Goal: Transaction & Acquisition: Purchase product/service

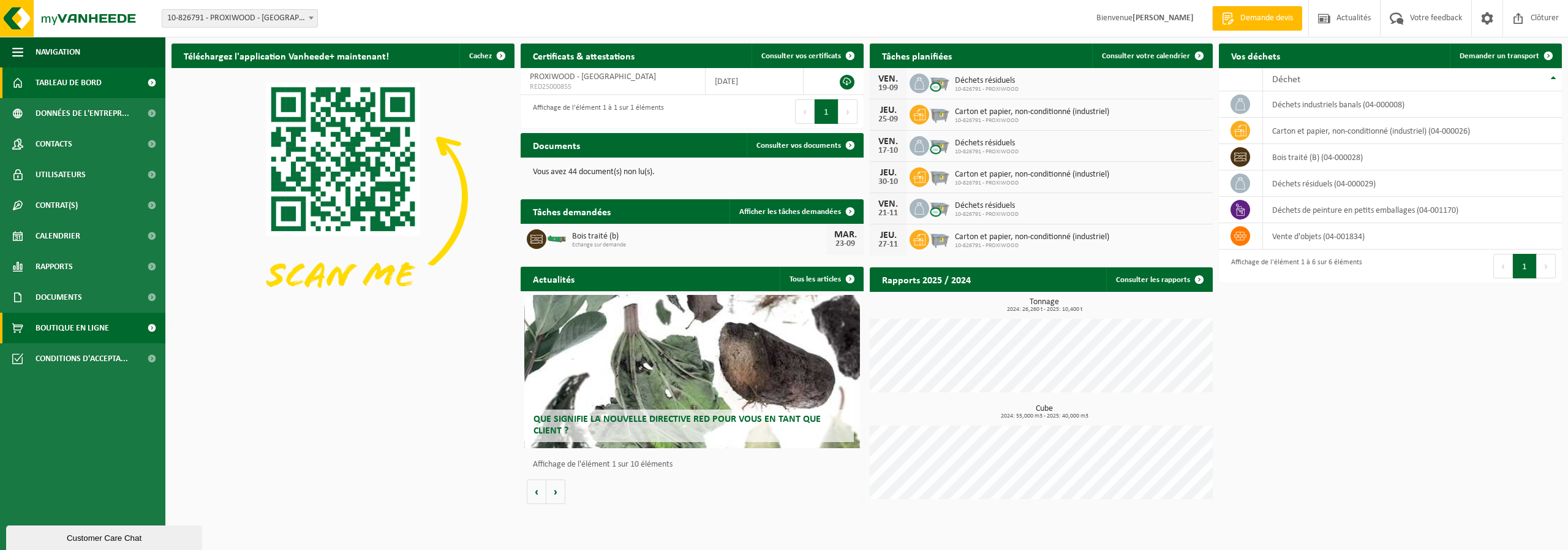
click at [65, 329] on span "Boutique en ligne" at bounding box center [72, 328] width 74 height 31
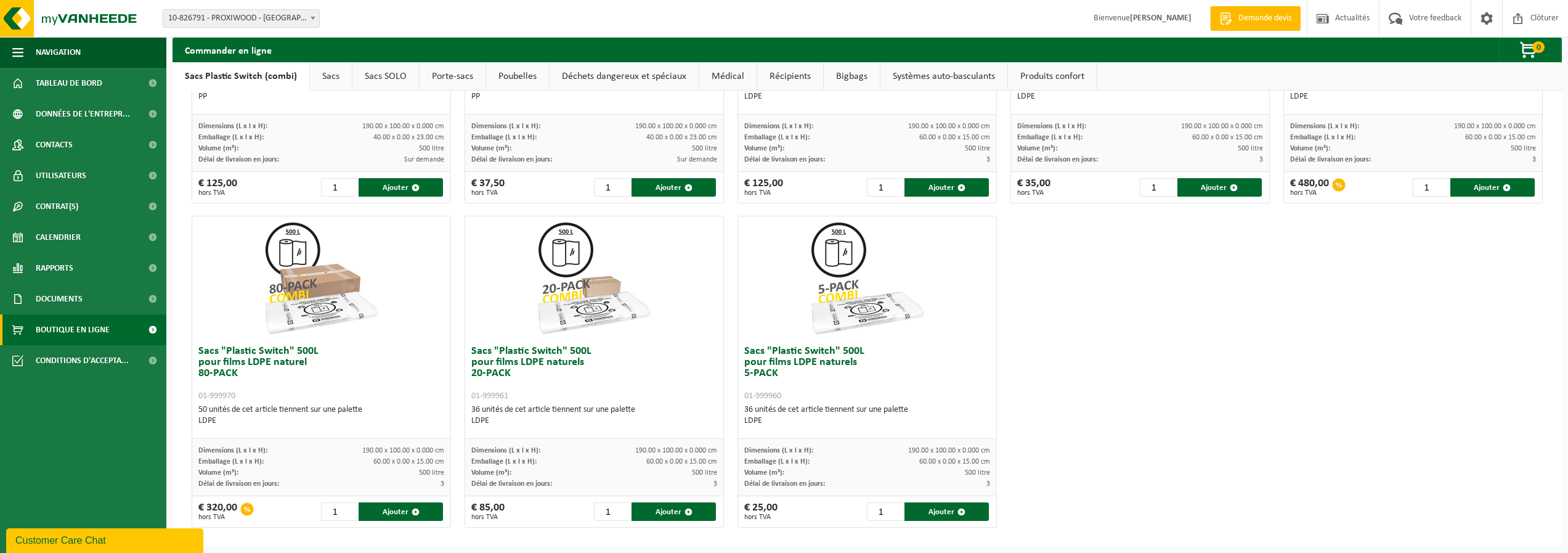
scroll to position [553, 0]
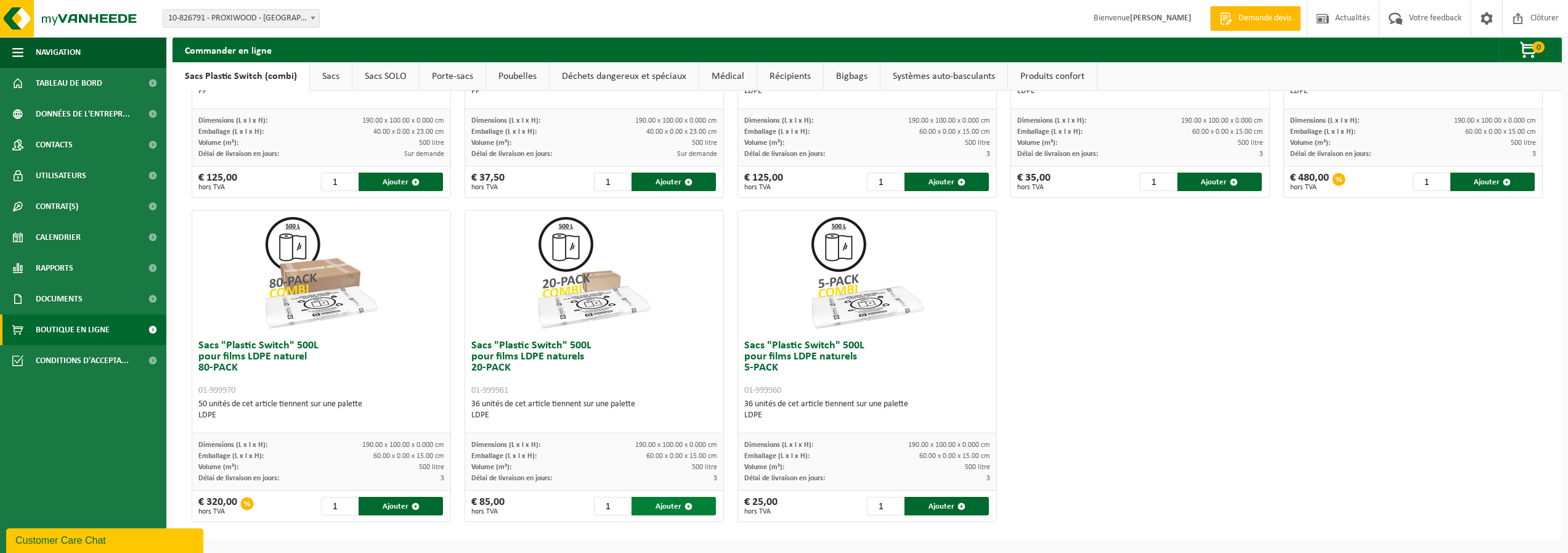
click at [655, 507] on button "Ajouter" at bounding box center [674, 506] width 85 height 19
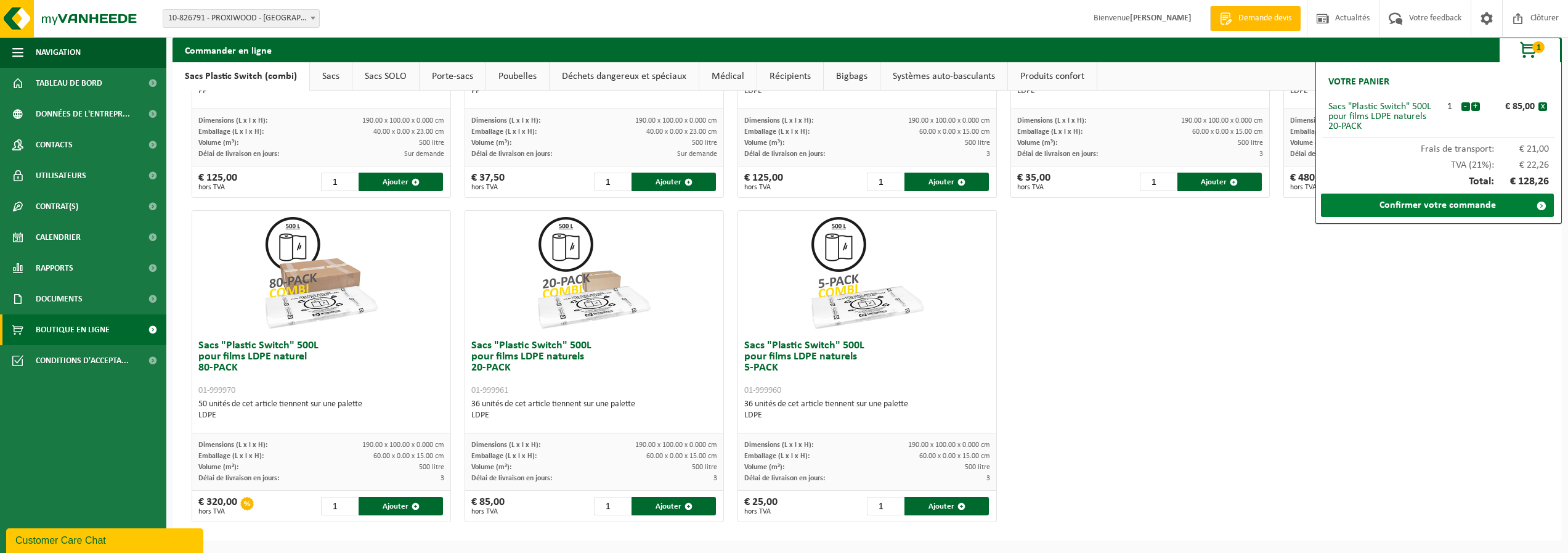
click at [1385, 210] on link "Confirmer votre commande" at bounding box center [1437, 205] width 233 height 24
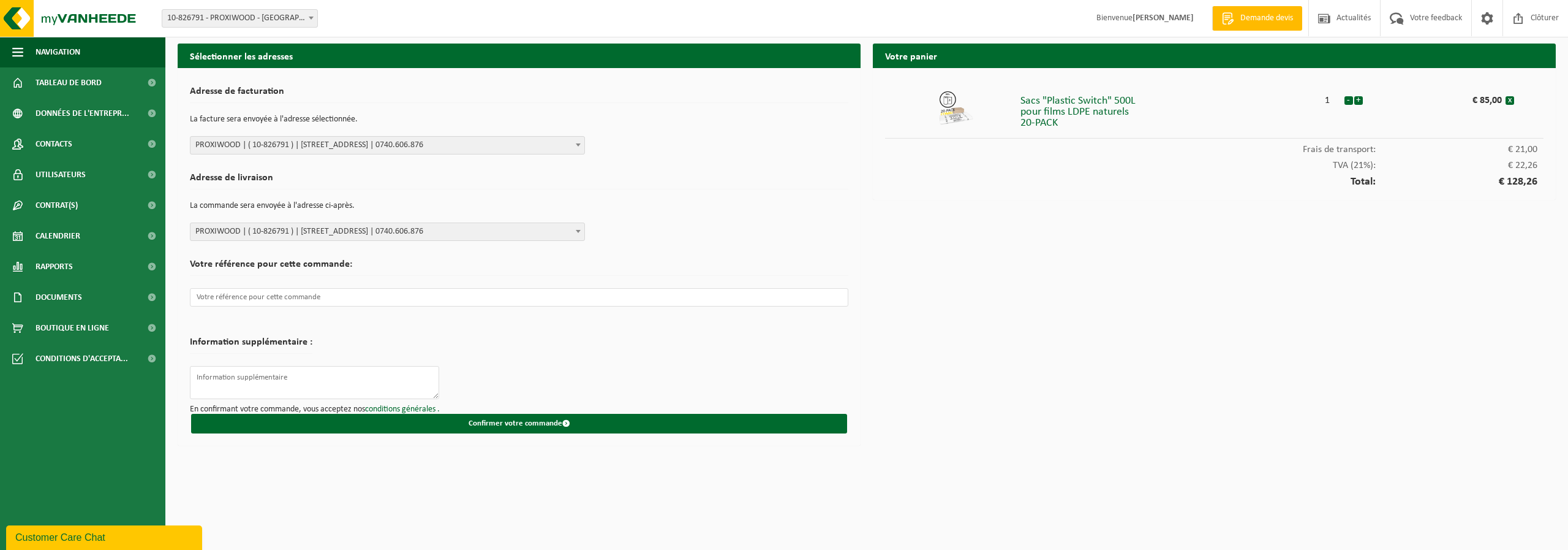
click at [1149, 280] on div "Votre panier Sacs "Plastic Switch" 500L pour films LDPE naturels 20-PACK 1 - + …" at bounding box center [1214, 248] width 695 height 408
click at [72, 77] on span "Tableau de bord" at bounding box center [69, 83] width 66 height 31
